Goal: Find contact information: Find contact information

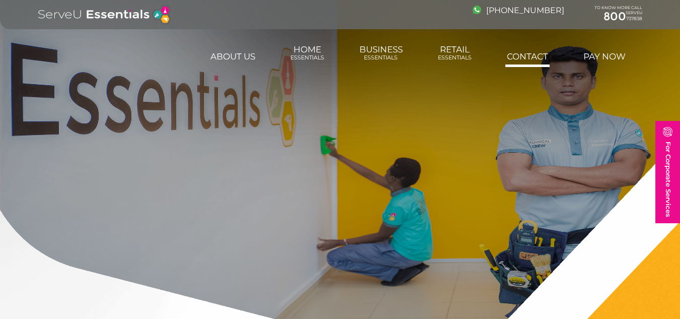
click at [527, 56] on link "Contact" at bounding box center [528, 56] width 44 height 20
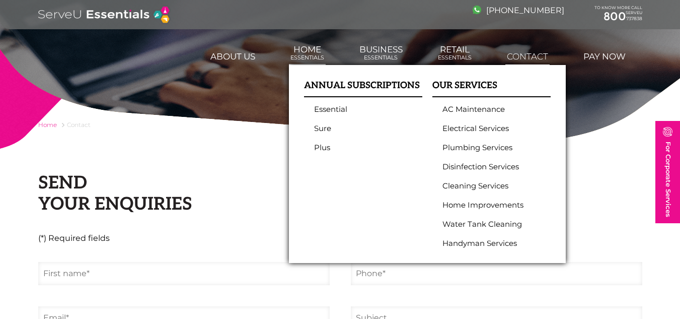
click at [318, 51] on link "Home Essentials" at bounding box center [307, 52] width 37 height 27
